Goal: Task Accomplishment & Management: Manage account settings

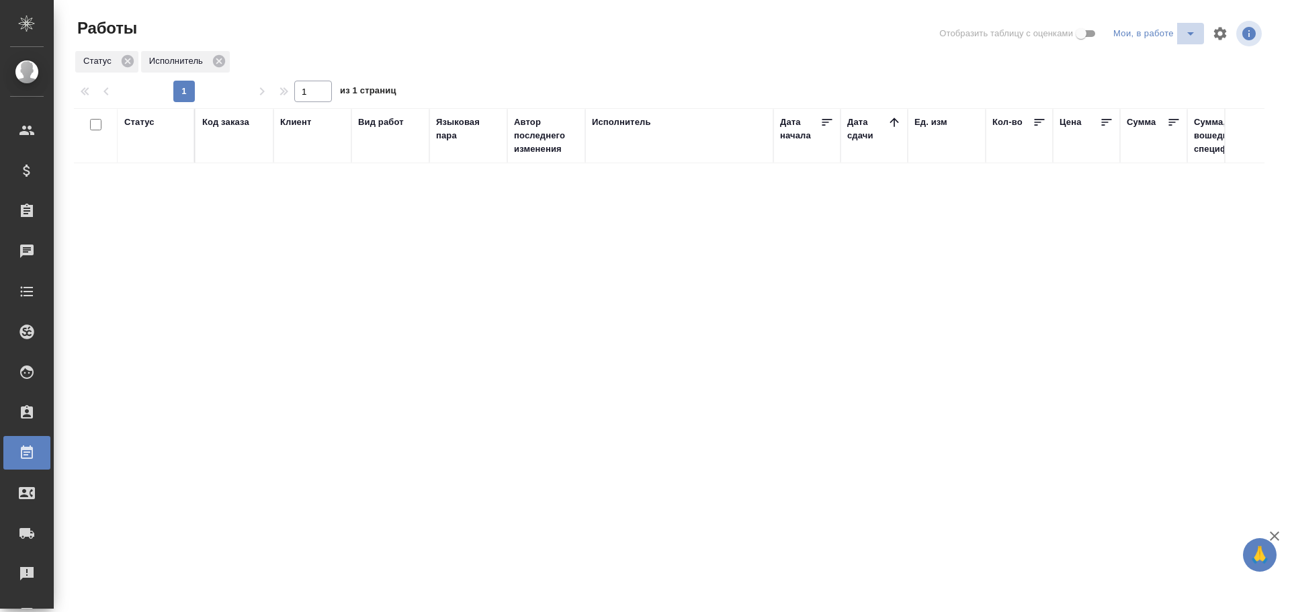
click at [1193, 32] on icon "split button" at bounding box center [1191, 34] width 16 height 16
click at [1164, 57] on li "Стандартные настройки" at bounding box center [1157, 61] width 129 height 22
click at [1195, 32] on icon "split button" at bounding box center [1191, 34] width 16 height 16
click at [1173, 61] on li "Стандартные настройки" at bounding box center [1157, 61] width 129 height 22
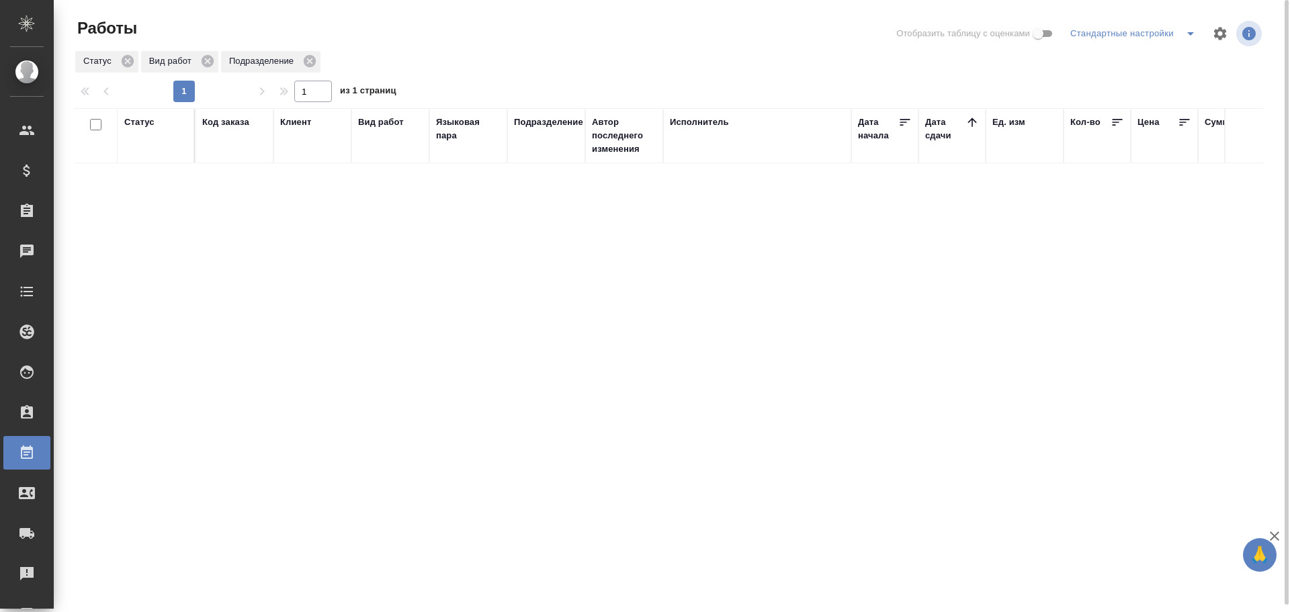
click at [1186, 32] on icon "split button" at bounding box center [1191, 34] width 16 height 16
click at [1152, 59] on li "Мои, в работе" at bounding box center [1135, 61] width 137 height 22
